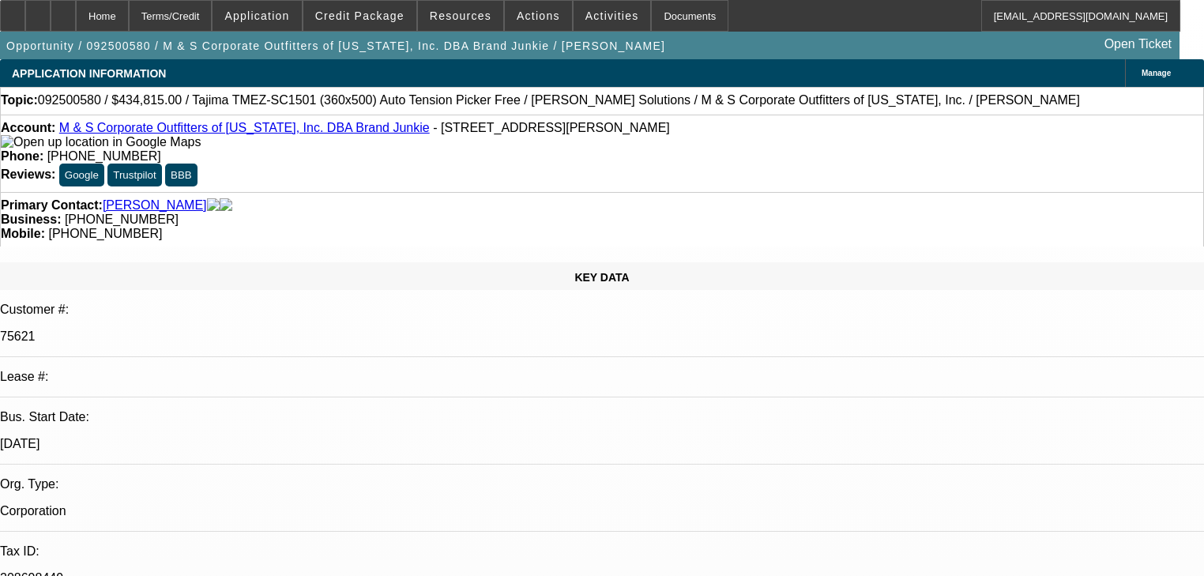
select select "0"
select select "2"
select select "0"
select select "6"
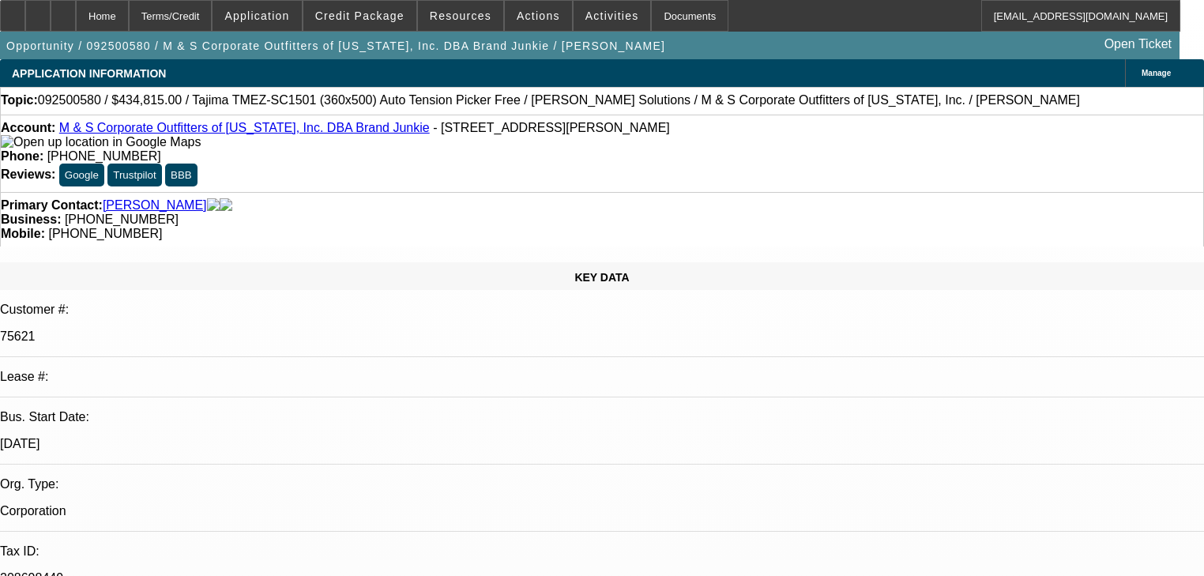
select select "0"
select select "2"
select select "0"
select select "6"
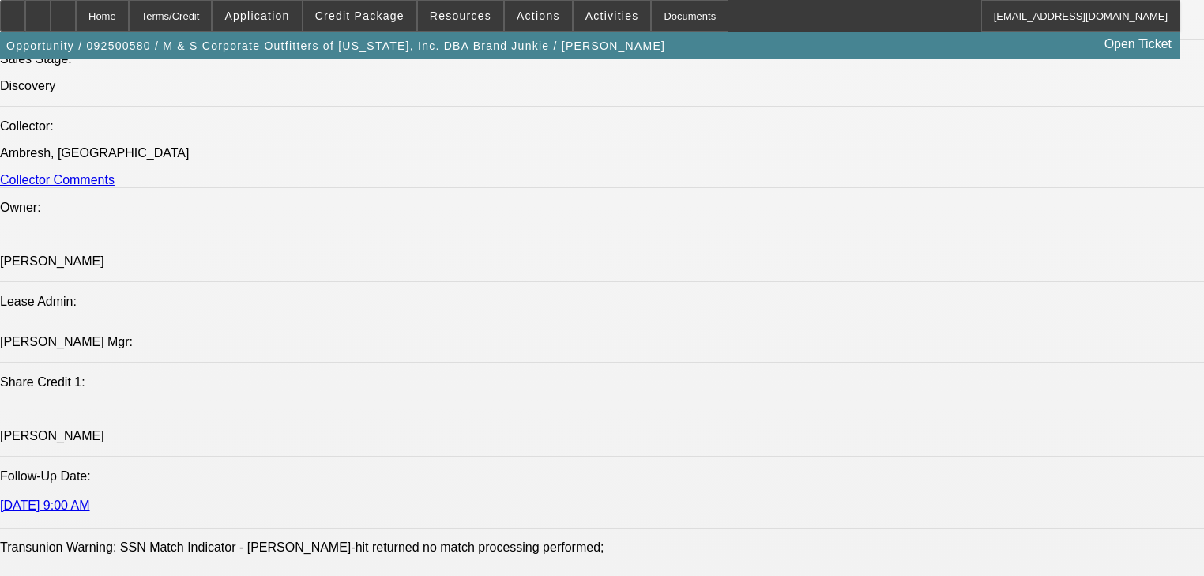
scroll to position [1643, 0]
